Goal: Information Seeking & Learning: Learn about a topic

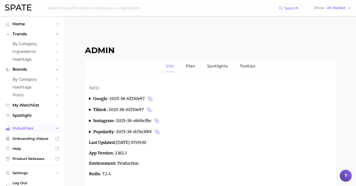
click at [34, 128] on span "Industries" at bounding box center [33, 128] width 40 height 5
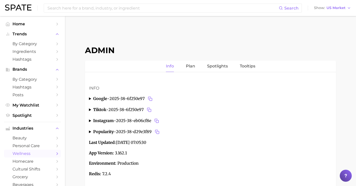
click at [39, 156] on span "wellness" at bounding box center [33, 153] width 40 height 5
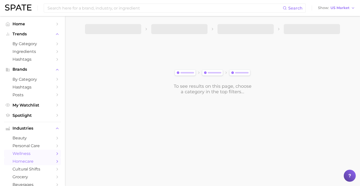
click at [40, 163] on span "homecare" at bounding box center [33, 161] width 40 height 5
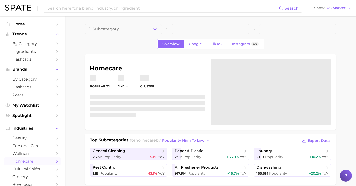
click at [150, 31] on button "1. Subcategory" at bounding box center [123, 29] width 77 height 10
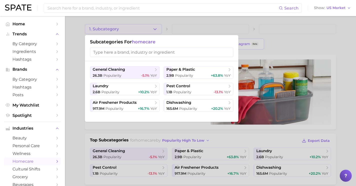
click at [172, 29] on div at bounding box center [178, 93] width 356 height 186
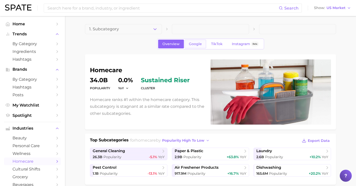
click at [197, 46] on span "Google" at bounding box center [195, 44] width 13 height 4
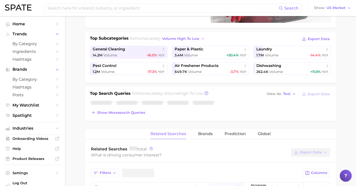
scroll to position [103, 0]
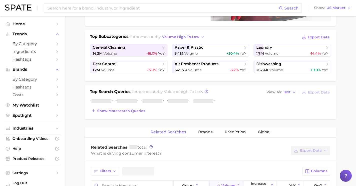
click at [125, 117] on div "Top Search Queries for homecare by Volume high to low View As Text Export Data …" at bounding box center [210, 102] width 251 height 34
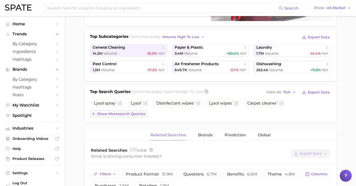
click at [127, 111] on button "Show more search queries" at bounding box center [118, 113] width 57 height 7
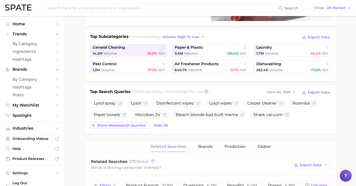
click at [127, 125] on span "Show more search queries" at bounding box center [121, 125] width 48 height 4
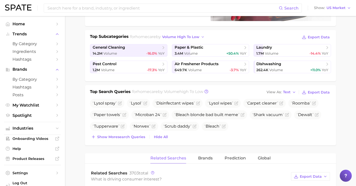
click at [132, 139] on button "Show more search queries" at bounding box center [118, 136] width 57 height 7
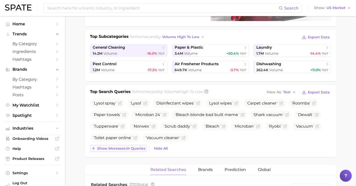
click at [136, 145] on button "Show more search queries" at bounding box center [118, 148] width 57 height 7
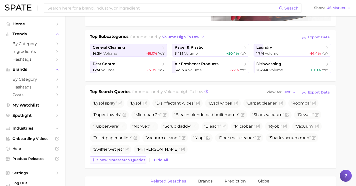
click at [140, 159] on span "Show more search queries" at bounding box center [121, 160] width 48 height 4
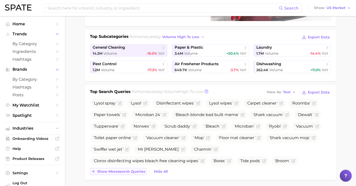
click at [137, 170] on span "Show more search queries" at bounding box center [121, 171] width 48 height 4
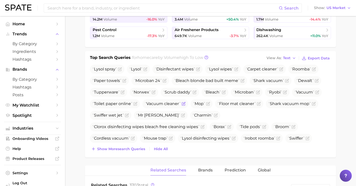
scroll to position [141, 0]
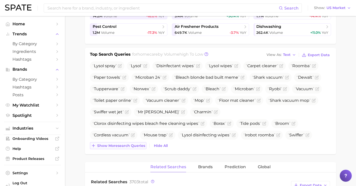
click at [141, 145] on span "Show more search queries" at bounding box center [121, 145] width 48 height 4
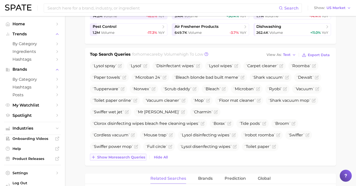
click at [133, 158] on span "Show more search queries" at bounding box center [121, 157] width 48 height 4
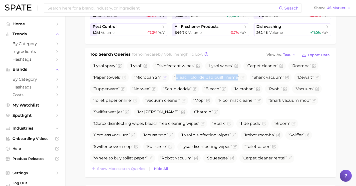
drag, startPoint x: 239, startPoint y: 78, endPoint x: 168, endPoint y: 78, distance: 71.0
click at [168, 78] on ul "Lysol spray Lysol Disinfectant wipes Lysol wipes Carpet cleaner Roomba Paper to…" at bounding box center [210, 117] width 241 height 113
copy span "Bleach blonde bad built meme"
click at [242, 77] on icon "Flag as miscategorized or irrelevant" at bounding box center [243, 77] width 4 height 4
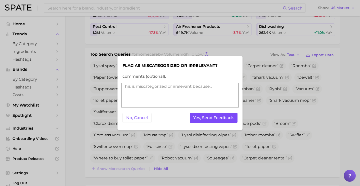
click at [212, 116] on button "Yes, Send Feedback" at bounding box center [214, 118] width 48 height 10
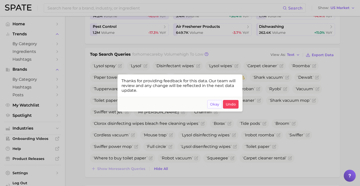
click at [216, 105] on span "Okay" at bounding box center [214, 104] width 9 height 4
click at [216, 105] on ul "Lysol spray Lysol Disinfectant wipes Lysol wipes Carpet cleaner Roomba Paper to…" at bounding box center [212, 117] width 245 height 113
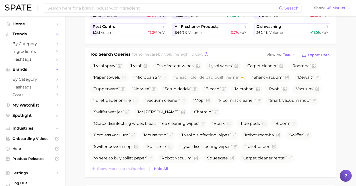
click at [174, 167] on span "Bleach blonde bad built botched body'" at bounding box center [133, 169] width 81 height 5
click at [181, 165] on span "Bleach blonde bad built botched body'" at bounding box center [135, 169] width 91 height 9
click at [179, 167] on icon "Flag as miscategorized or irrelevant" at bounding box center [177, 169] width 4 height 4
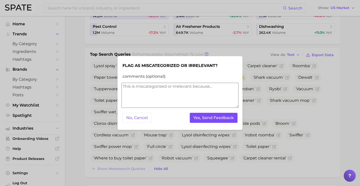
click at [218, 116] on button "Yes, Send Feedback" at bounding box center [214, 118] width 48 height 10
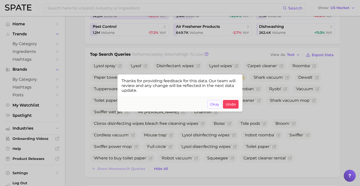
click at [211, 104] on span "Okay" at bounding box center [214, 104] width 9 height 4
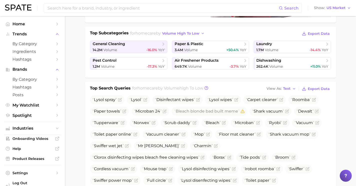
scroll to position [0, 0]
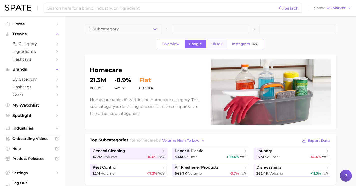
click at [214, 40] on link "TikTok" at bounding box center [217, 44] width 20 height 9
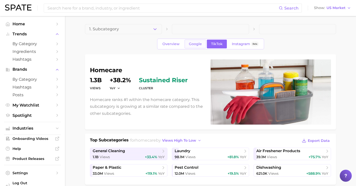
click at [195, 46] on link "Google" at bounding box center [196, 44] width 22 height 9
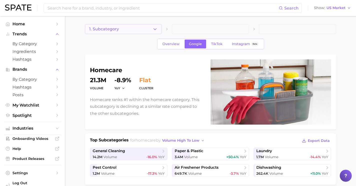
click at [150, 32] on button "1. Subcategory" at bounding box center [123, 29] width 77 height 10
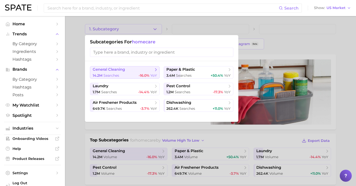
click at [149, 69] on span "general cleaning" at bounding box center [123, 69] width 61 height 5
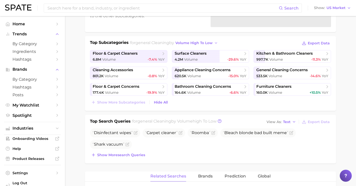
scroll to position [96, 0]
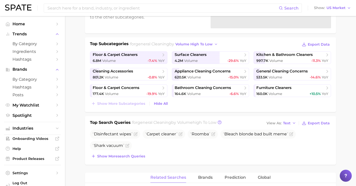
click at [133, 149] on ul "Disinfectant wipes Carpet cleaner Roomba Bleach blonde bad built meme Shark vac…" at bounding box center [210, 139] width 241 height 21
drag, startPoint x: 135, startPoint y: 154, endPoint x: 136, endPoint y: 157, distance: 3.1
click at [135, 154] on span "Show more search queries" at bounding box center [121, 156] width 48 height 4
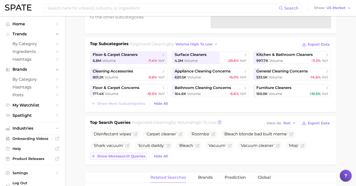
click at [136, 158] on span "Show more search queries" at bounding box center [121, 156] width 48 height 4
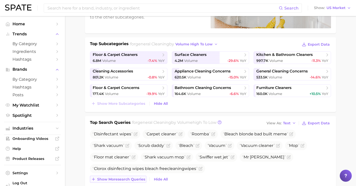
click at [137, 177] on span "Show more search queries" at bounding box center [121, 179] width 48 height 4
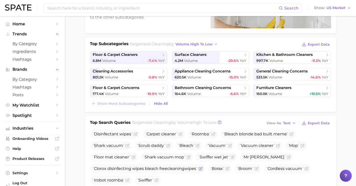
scroll to position [134, 0]
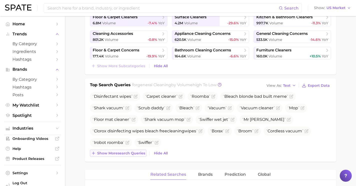
click at [140, 153] on span "Show more search queries" at bounding box center [121, 153] width 48 height 4
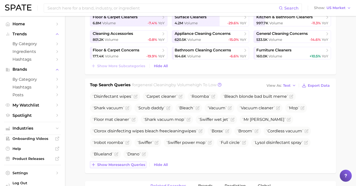
click at [138, 164] on span "Show more search queries" at bounding box center [121, 164] width 48 height 4
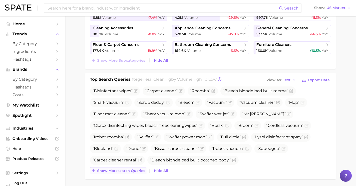
scroll to position [140, 0]
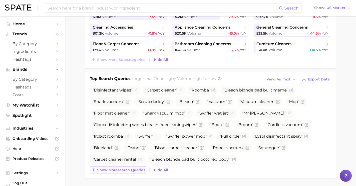
click at [138, 164] on div "Disinfectant wipes Carpet cleaner Roomba Bleach blonde bad built meme Shark vac…" at bounding box center [210, 130] width 241 height 88
click at [136, 171] on span "Show more search queries" at bounding box center [121, 170] width 48 height 4
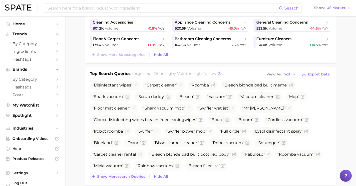
scroll to position [145, 0]
click at [135, 174] on span "Show more search queries" at bounding box center [121, 176] width 48 height 4
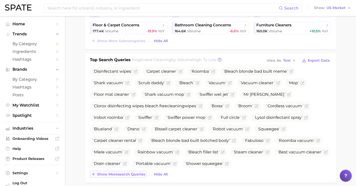
click at [135, 174] on span "Show more search queries" at bounding box center [121, 174] width 48 height 4
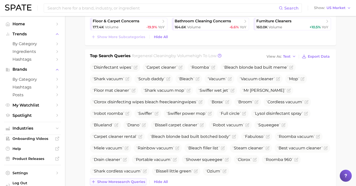
scroll to position [167, 0]
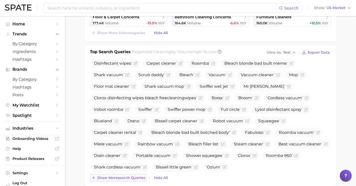
click at [135, 177] on span "Show more search queries" at bounding box center [121, 177] width 48 height 4
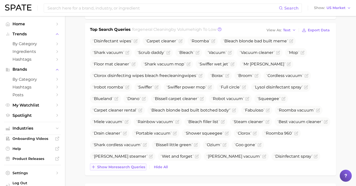
scroll to position [199, 0]
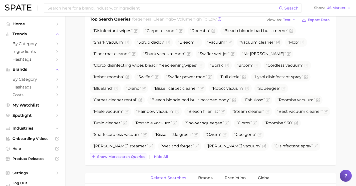
click at [140, 153] on button "Show more search queries" at bounding box center [118, 156] width 57 height 7
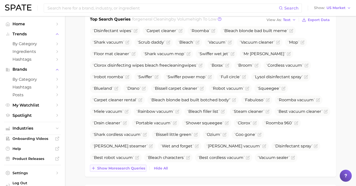
click at [138, 167] on span "Show more search queries" at bounding box center [121, 168] width 48 height 4
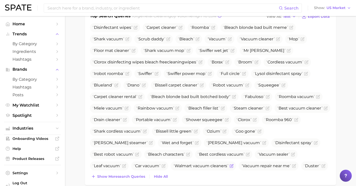
scroll to position [207, 0]
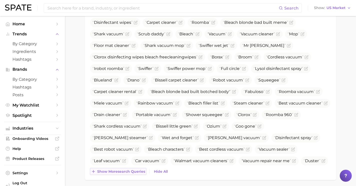
click at [132, 174] on button "Show more search queries" at bounding box center [118, 171] width 57 height 7
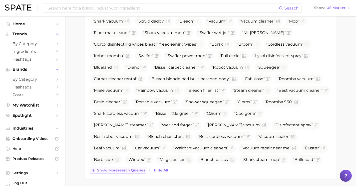
scroll to position [245, 0]
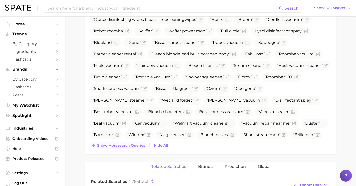
click at [136, 145] on span "Show more search queries" at bounding box center [121, 145] width 48 height 4
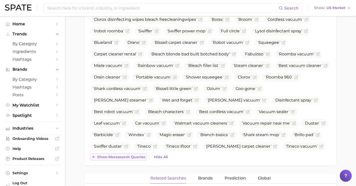
click at [134, 156] on span "Show more search queries" at bounding box center [121, 157] width 48 height 4
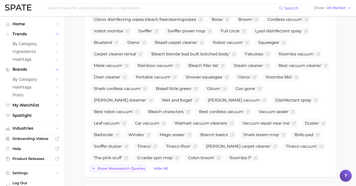
click at [132, 169] on span "Show more search queries" at bounding box center [121, 168] width 48 height 4
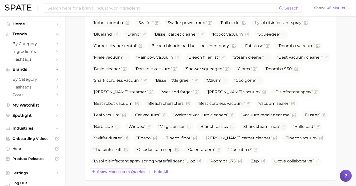
click at [131, 172] on span "Show more search queries" at bounding box center [121, 171] width 48 height 4
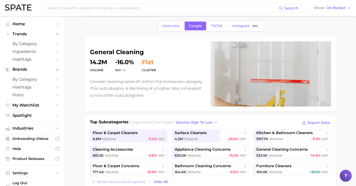
scroll to position [0, 0]
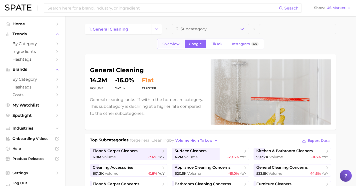
click at [175, 43] on span "Overview" at bounding box center [171, 44] width 17 height 4
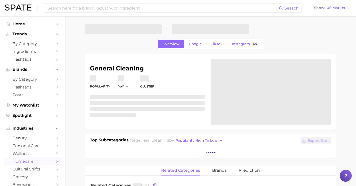
click at [175, 43] on span "Overview" at bounding box center [171, 44] width 17 height 4
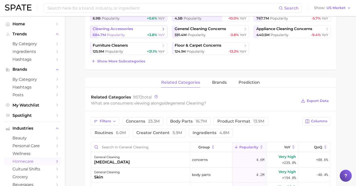
scroll to position [144, 0]
